Goal: Complete application form

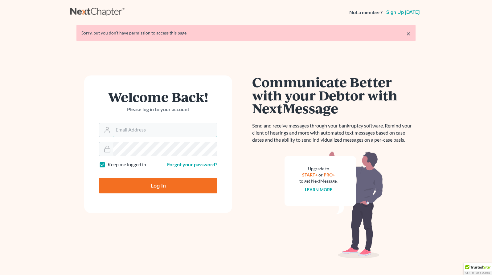
type input "[EMAIL_ADDRESS][PERSON_NAME][DOMAIN_NAME]"
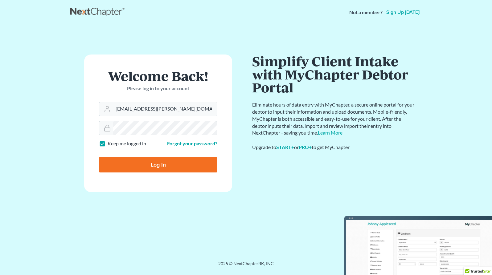
click at [166, 168] on input "Log In" at bounding box center [158, 164] width 118 height 15
type input "Thinking..."
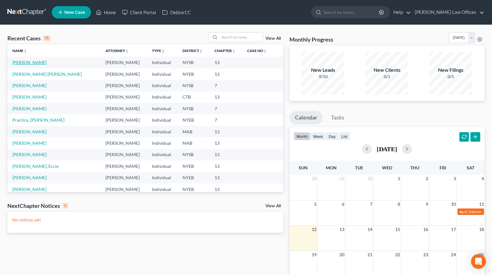
click at [30, 63] on link "Torez, Miguel" at bounding box center [29, 62] width 34 height 5
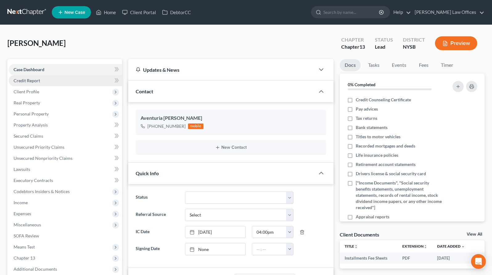
click at [31, 81] on span "Credit Report" at bounding box center [27, 80] width 26 height 5
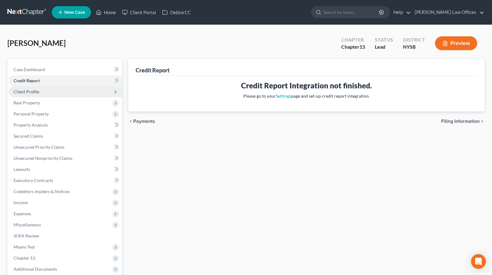
click at [34, 88] on span "Client Profile" at bounding box center [65, 91] width 113 height 11
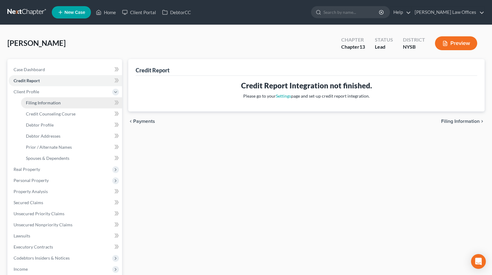
click at [50, 103] on span "Filing Information" at bounding box center [43, 102] width 35 height 5
select select "1"
select select "0"
select select "3"
select select "55"
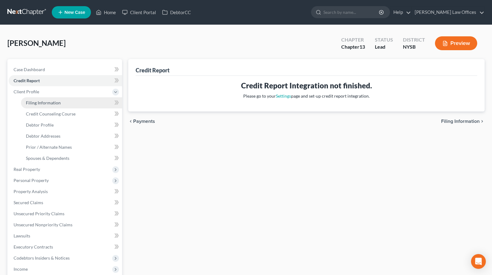
select select "35"
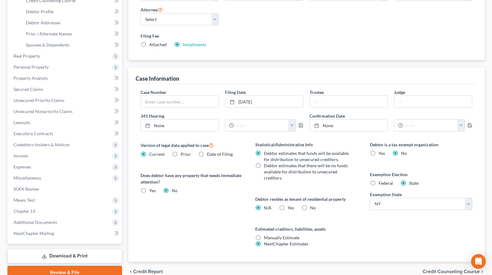
scroll to position [126, 0]
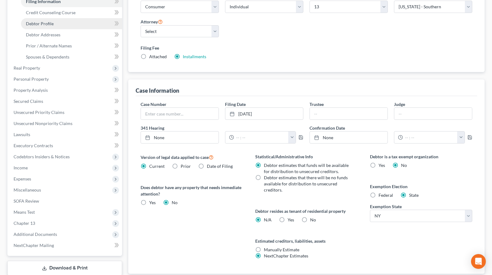
click at [54, 23] on link "Debtor Profile" at bounding box center [71, 23] width 101 height 11
select select "0"
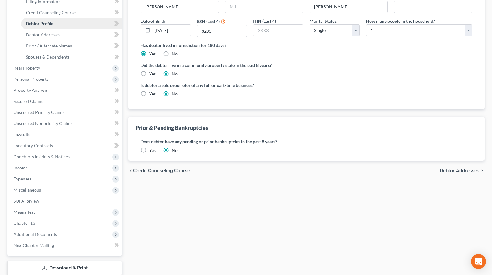
radio input "true"
